Goal: Navigation & Orientation: Find specific page/section

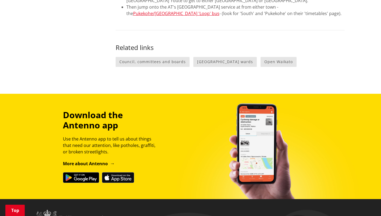
scroll to position [45, 0]
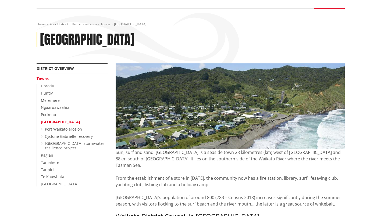
click at [53, 142] on link "[GEOGRAPHIC_DATA] stormwater resilience project" at bounding box center [74, 146] width 59 height 10
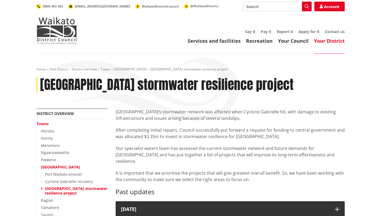
click at [69, 176] on link "Port Waikato erosion" at bounding box center [63, 174] width 37 height 5
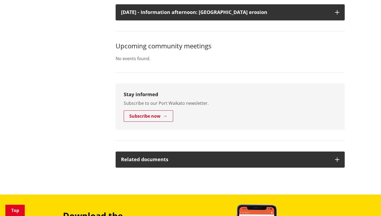
scroll to position [863, 0]
